Goal: Navigation & Orientation: Find specific page/section

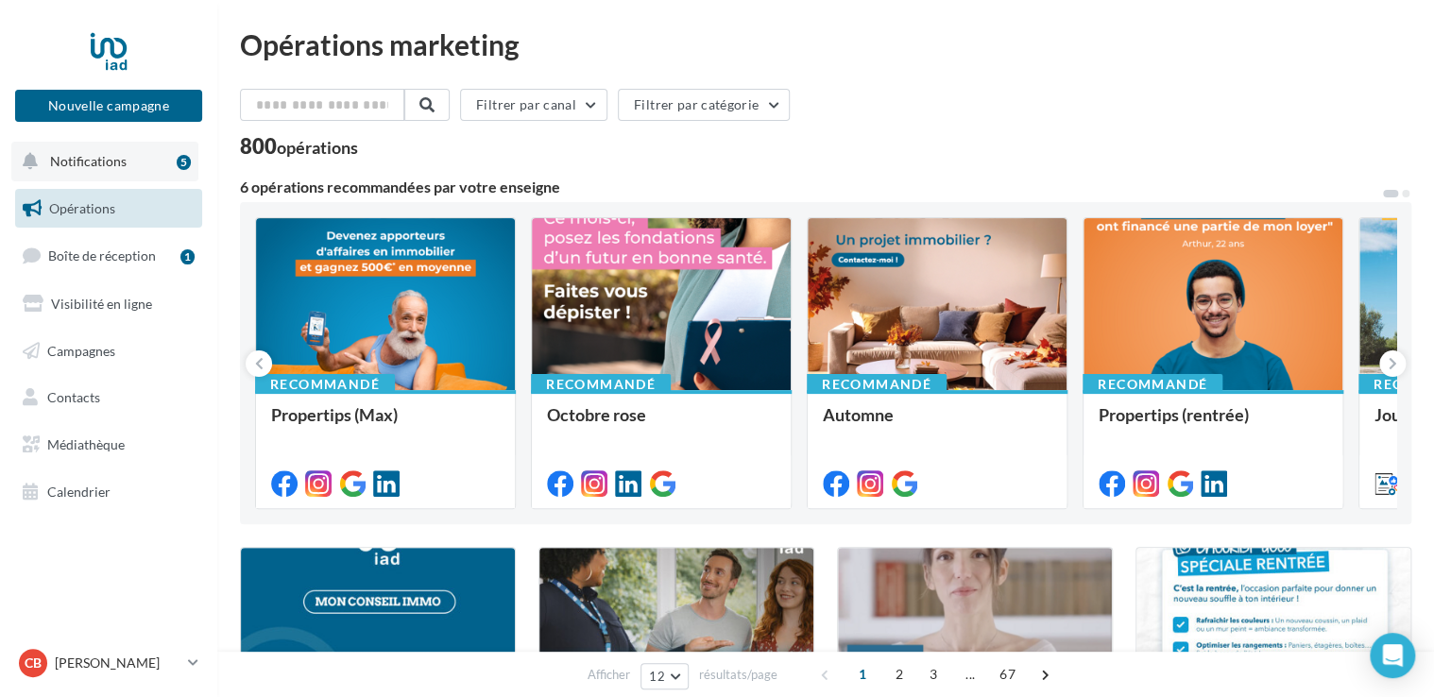
click at [96, 164] on span "Notifications" at bounding box center [88, 161] width 77 height 16
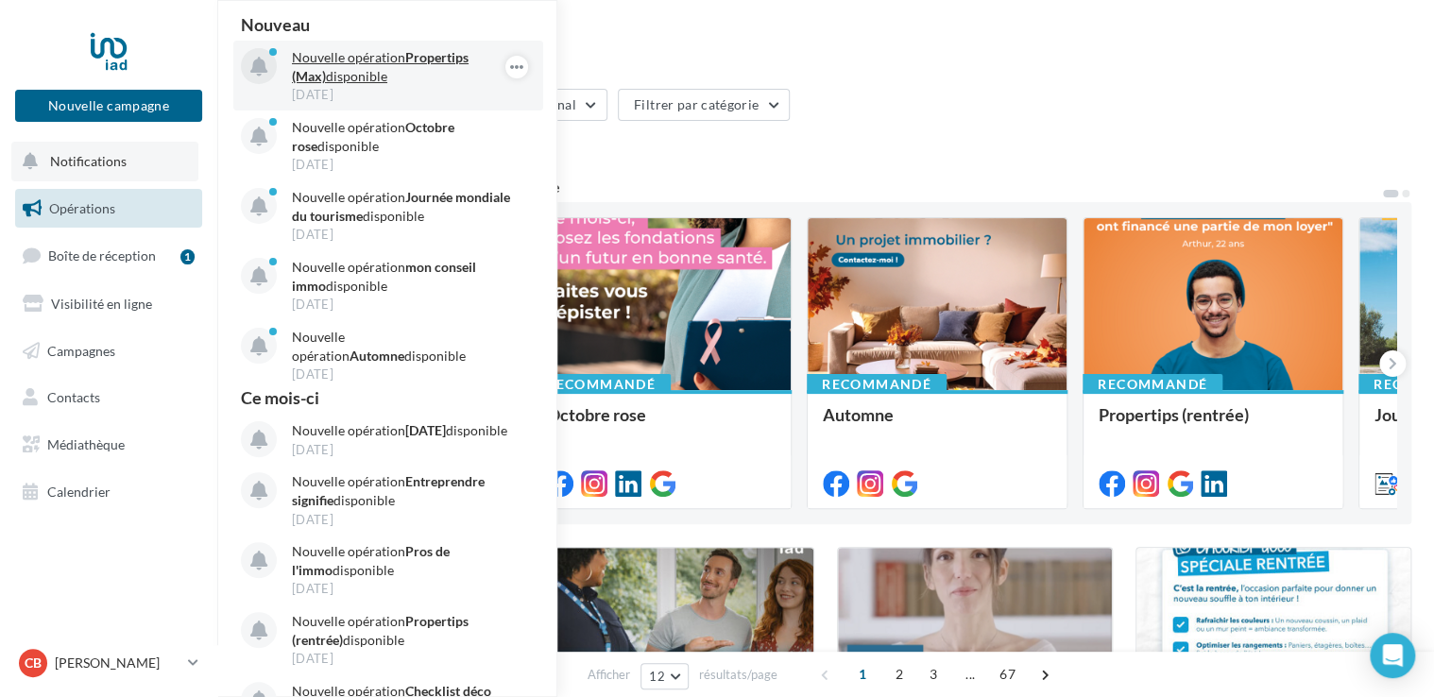
click at [395, 66] on p "Nouvelle opération Propertips (Max) disponible" at bounding box center [401, 67] width 219 height 38
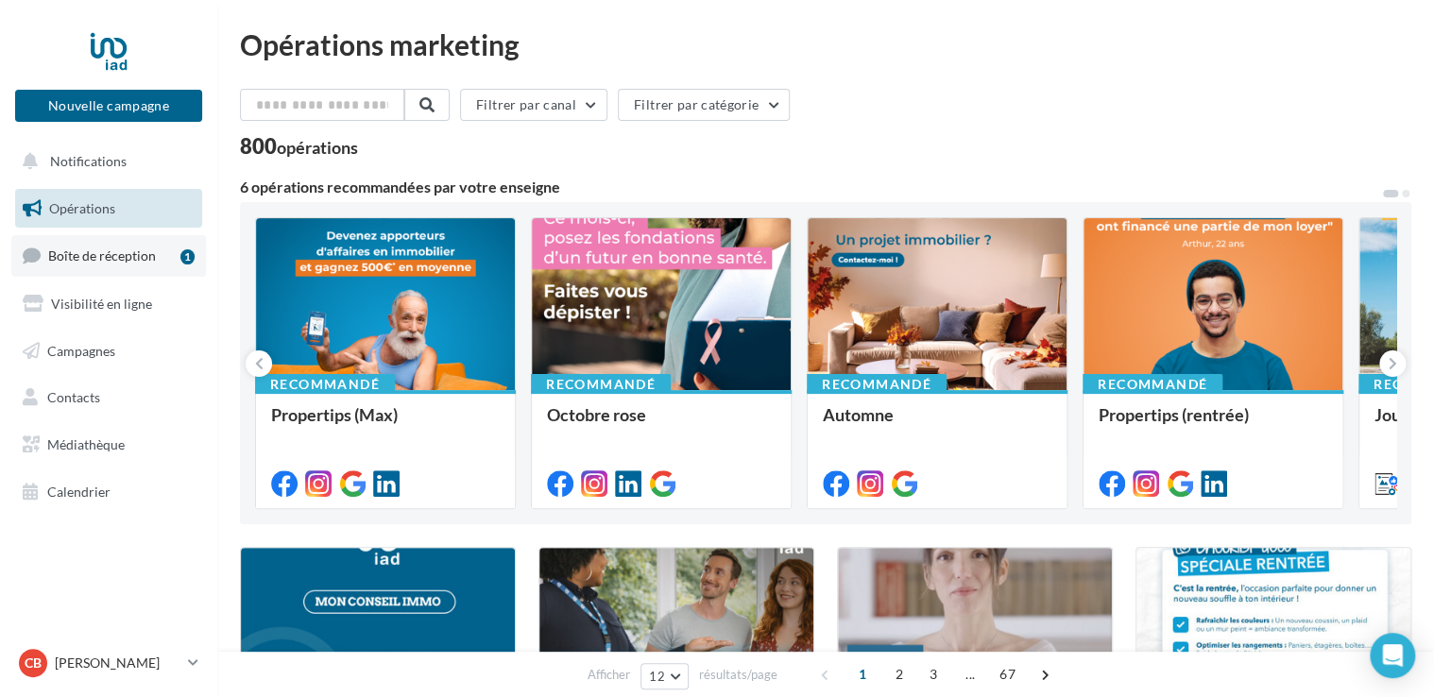
click at [107, 256] on span "Boîte de réception" at bounding box center [102, 256] width 108 height 16
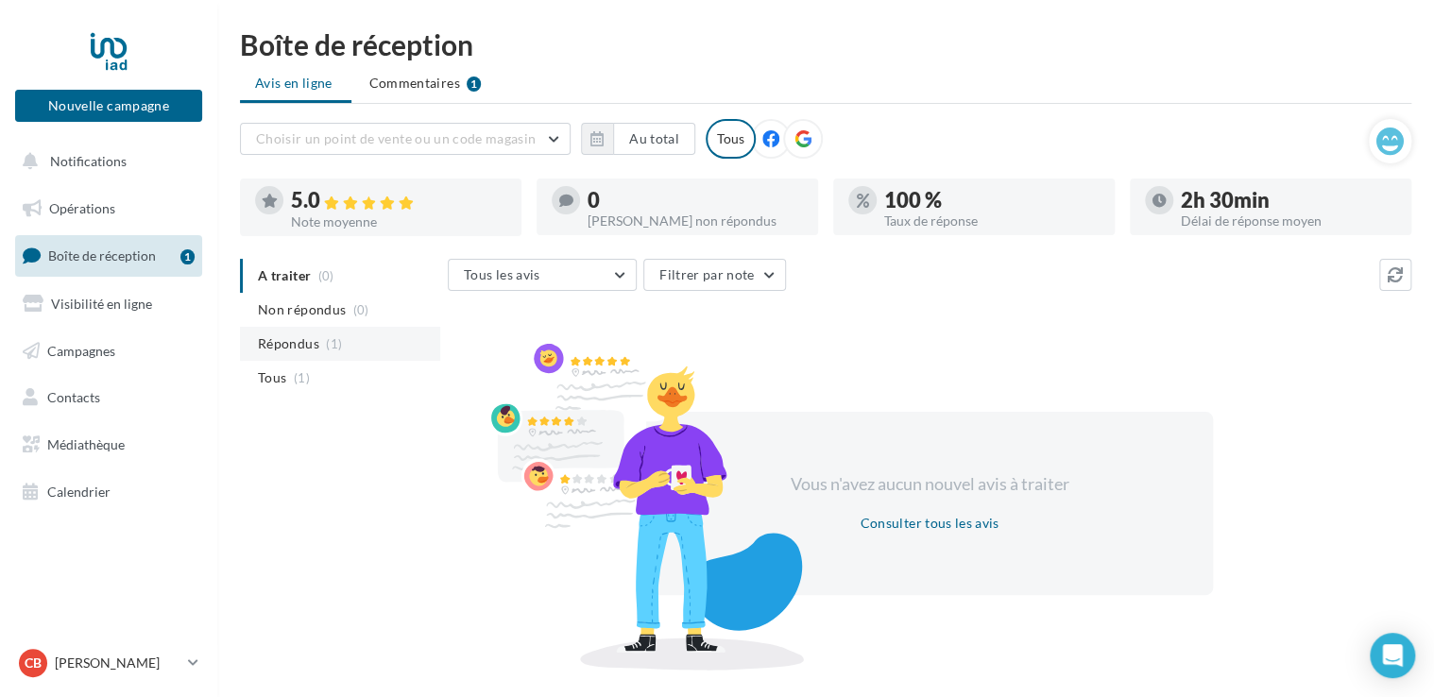
click at [306, 343] on span "Répondus" at bounding box center [288, 343] width 61 height 19
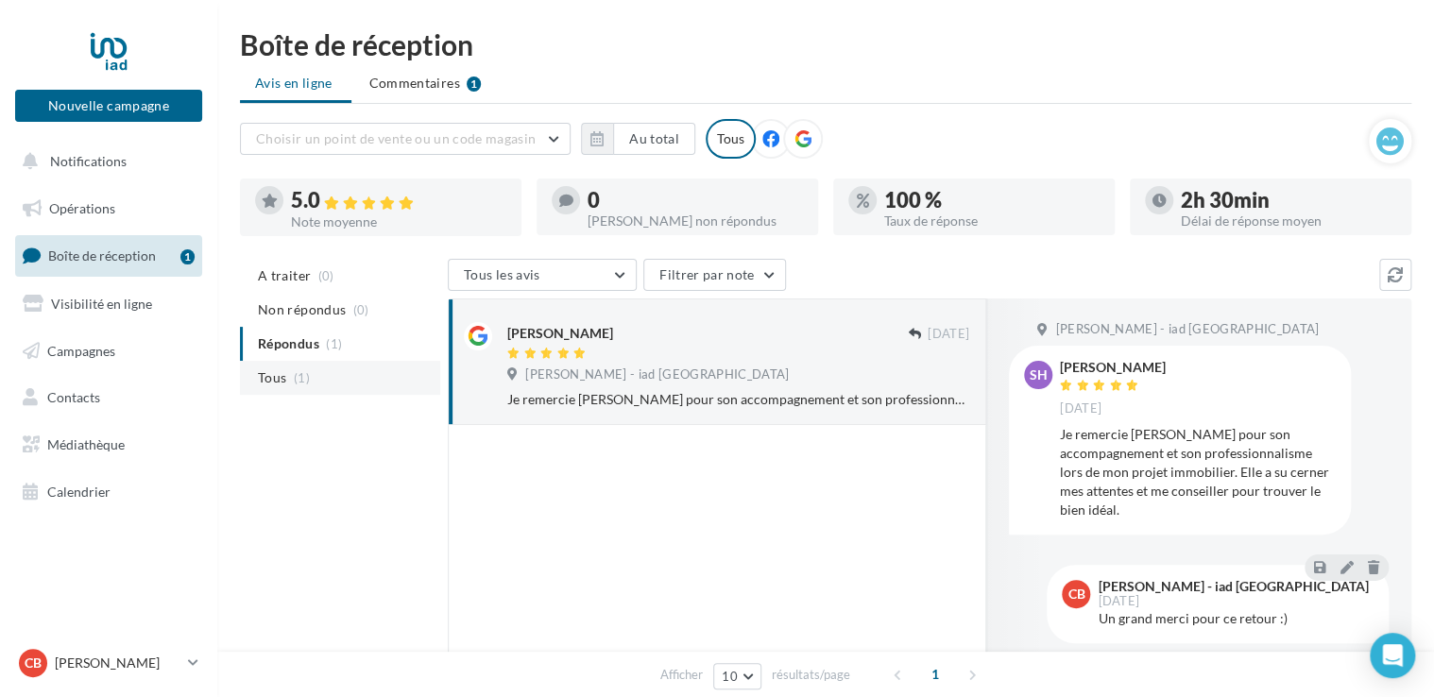
click at [289, 386] on li "Tous (1)" at bounding box center [340, 378] width 200 height 34
click at [106, 302] on span "Visibilité en ligne" at bounding box center [101, 304] width 101 height 16
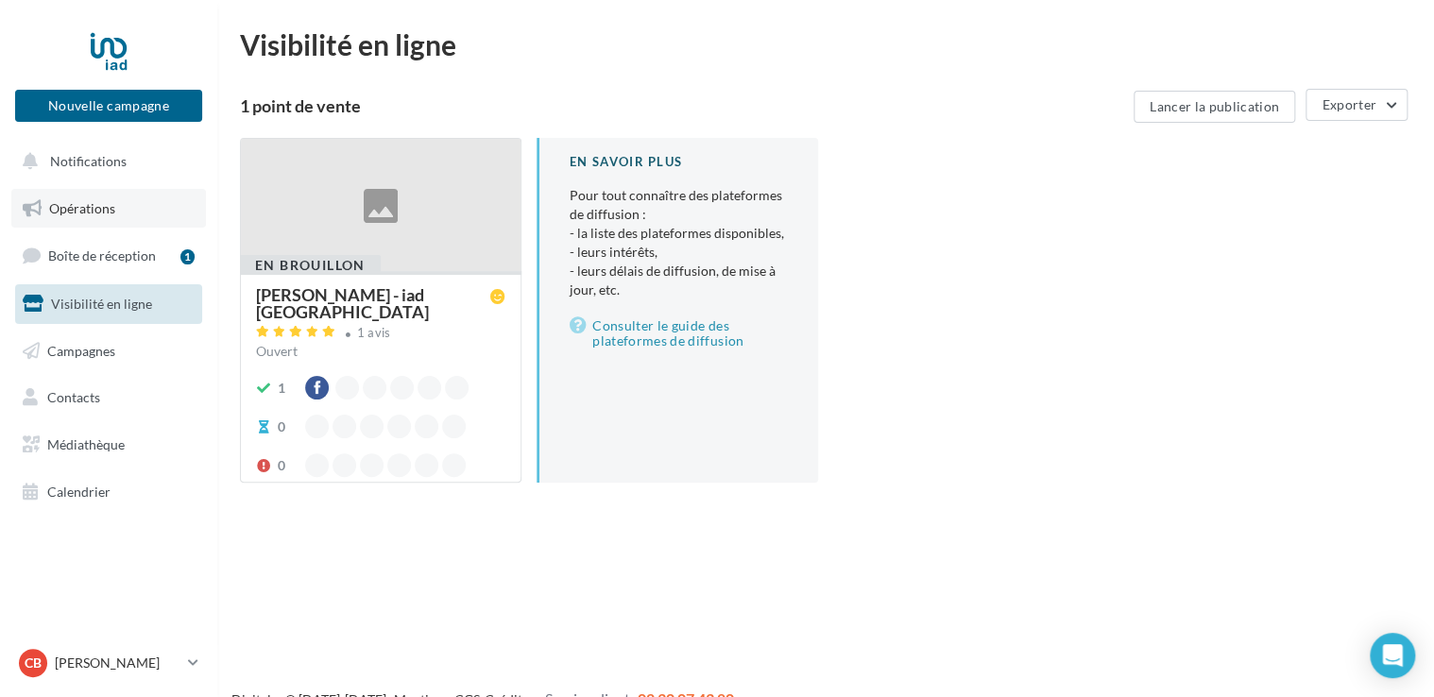
click at [81, 197] on link "Opérations" at bounding box center [108, 209] width 195 height 40
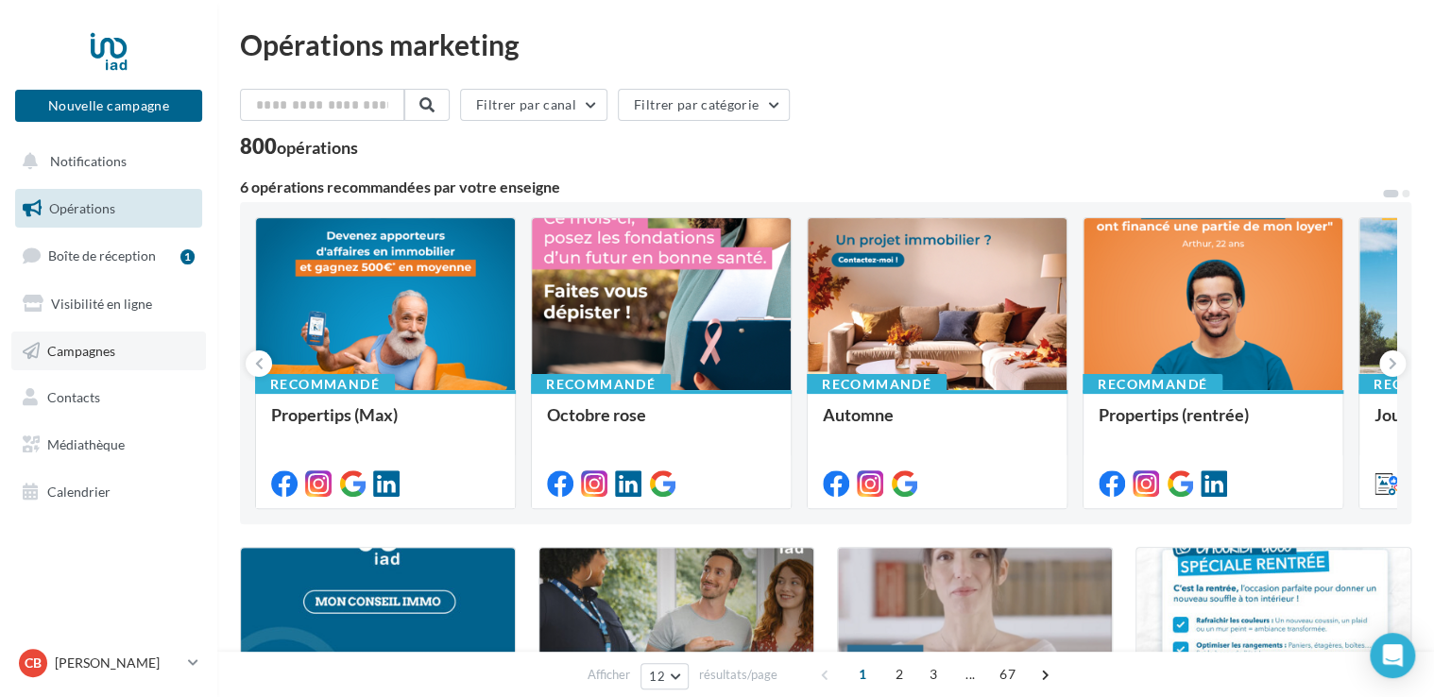
click at [81, 357] on span "Campagnes" at bounding box center [81, 350] width 68 height 16
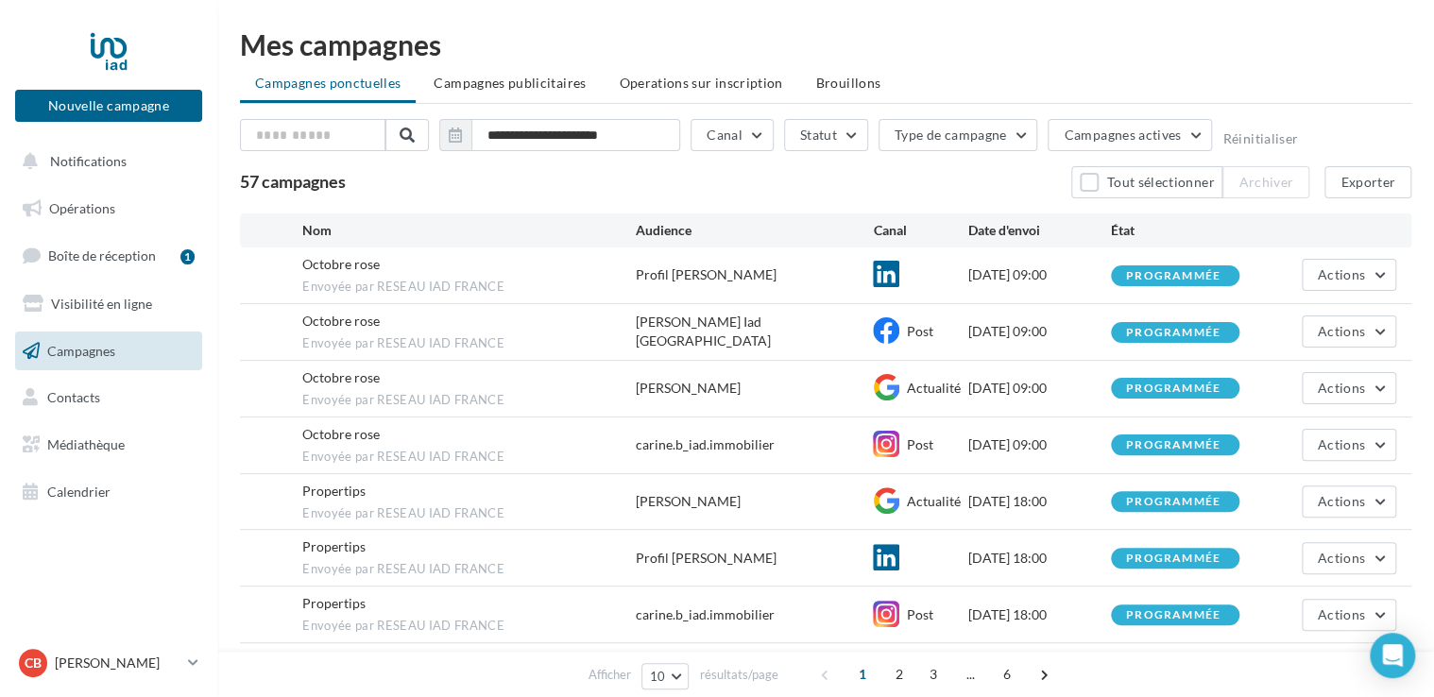
click at [81, 357] on span "Campagnes" at bounding box center [81, 350] width 68 height 16
